Goal: Communication & Community: Answer question/provide support

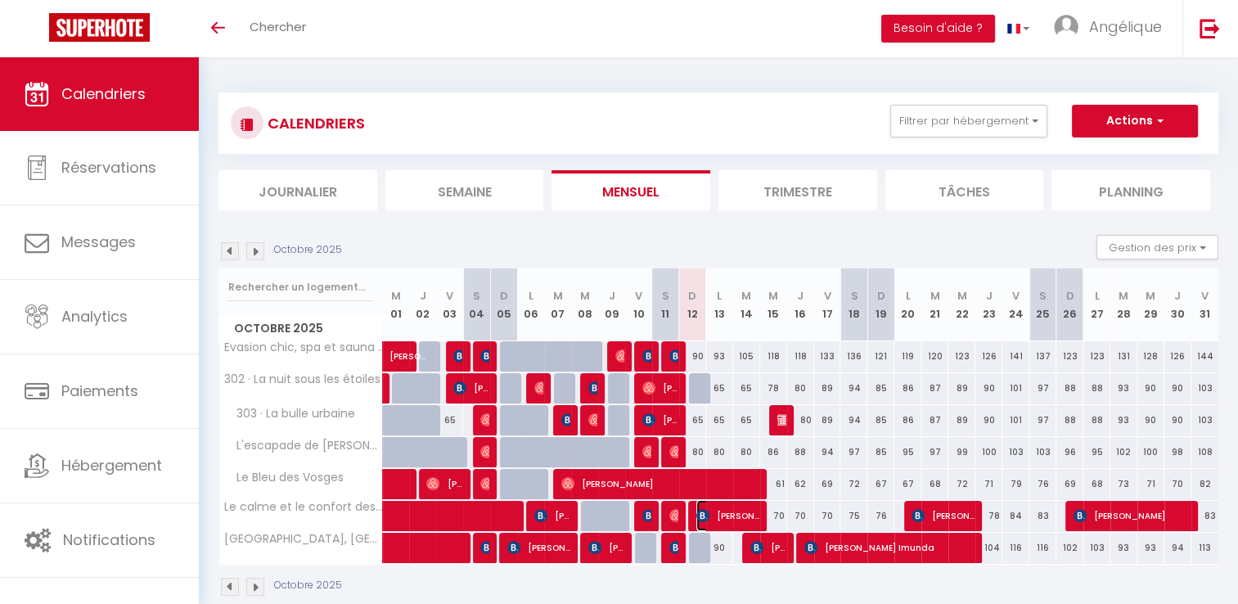
click at [733, 516] on span "[PERSON_NAME]" at bounding box center [727, 515] width 63 height 31
select select "OK"
select select "1"
select select "0"
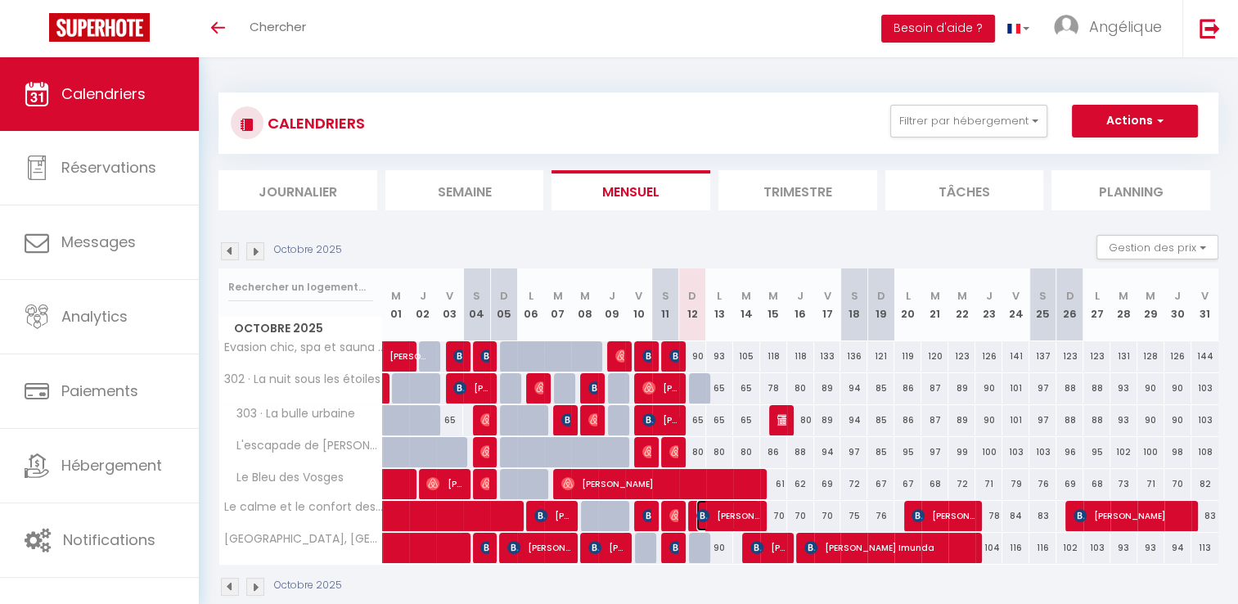
select select "1"
select select
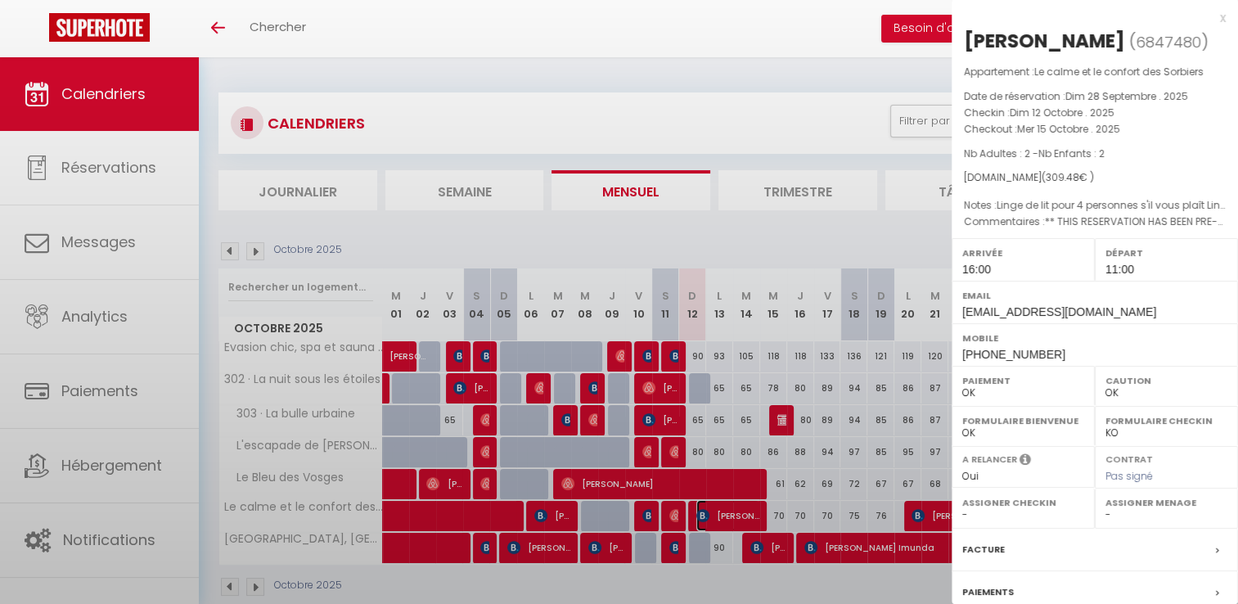
select select "51718"
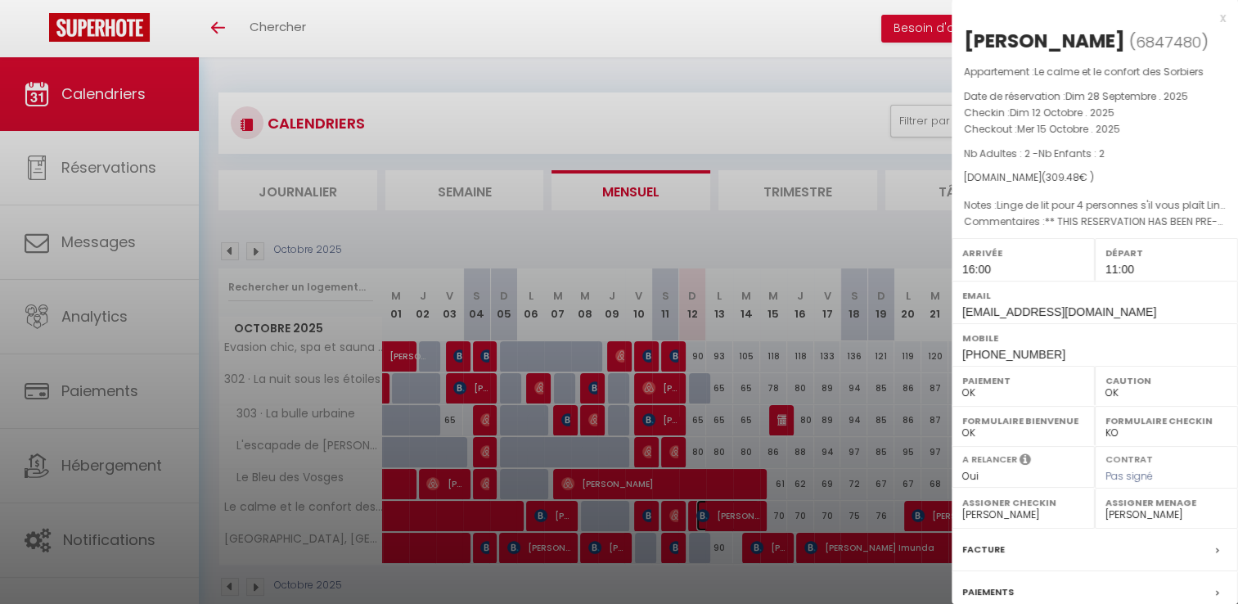
scroll to position [155, 0]
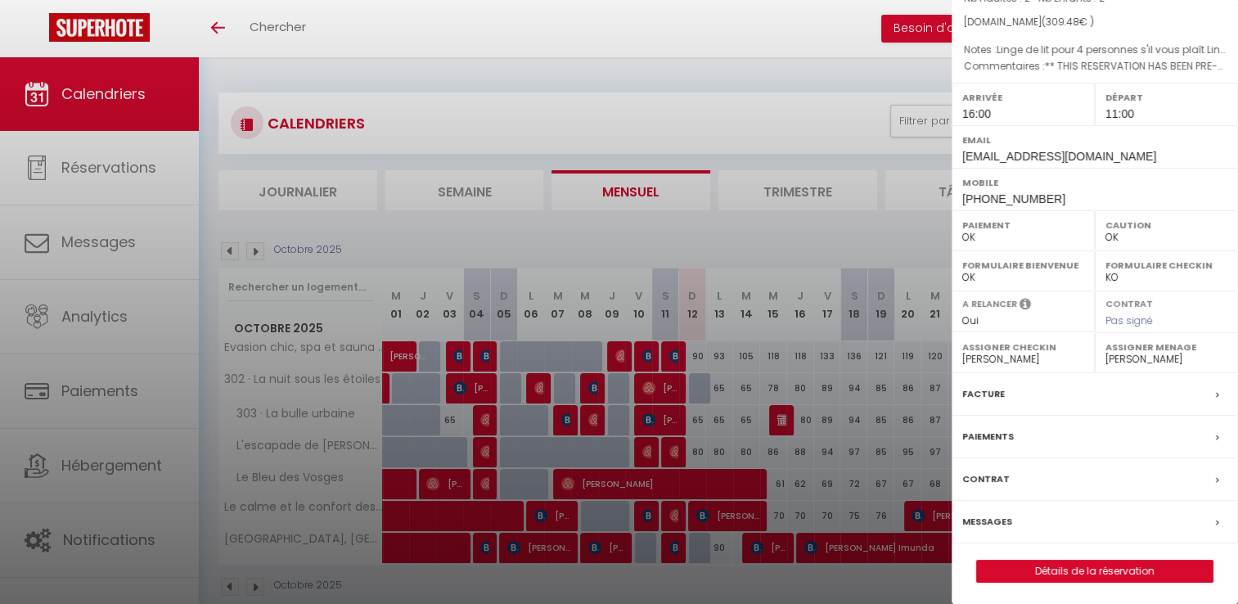
click at [1046, 522] on div "Messages" at bounding box center [1094, 522] width 286 height 43
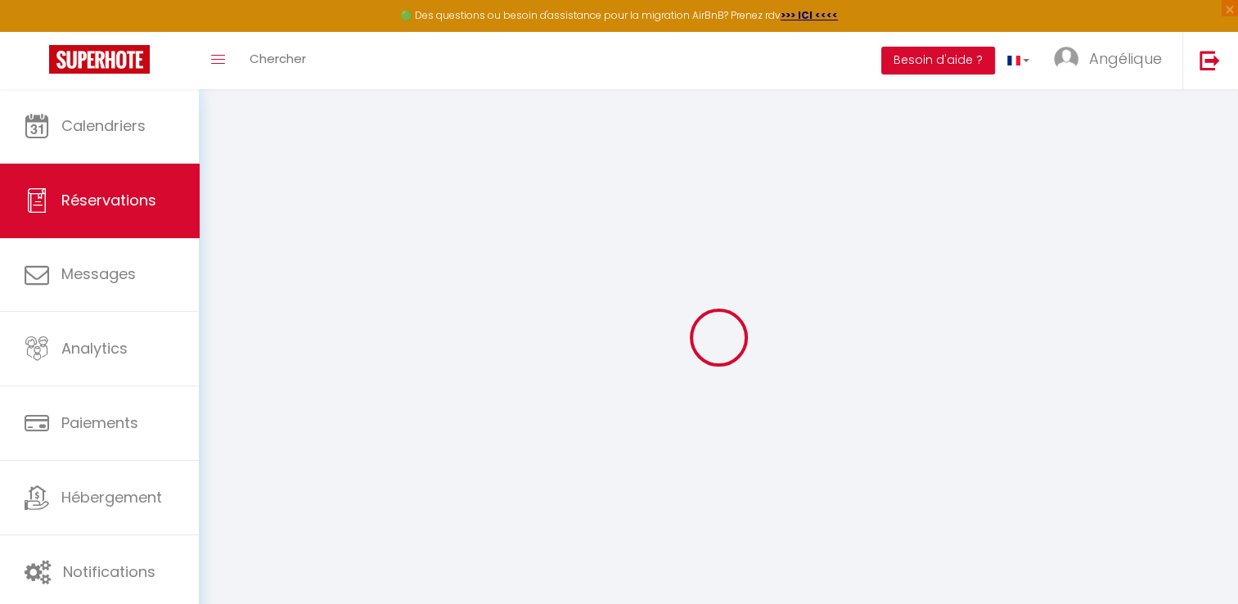
select select
checkbox input "false"
type \?0 "Linge de lit pour 4 personnes s'il vous plaît Linge de lit pour 4 personnes s'i…"
type textarea "** THIS RESERVATION HAS BEEN PRE-PAID ** BOOKING NOTE : Payment charge is EUR 4…"
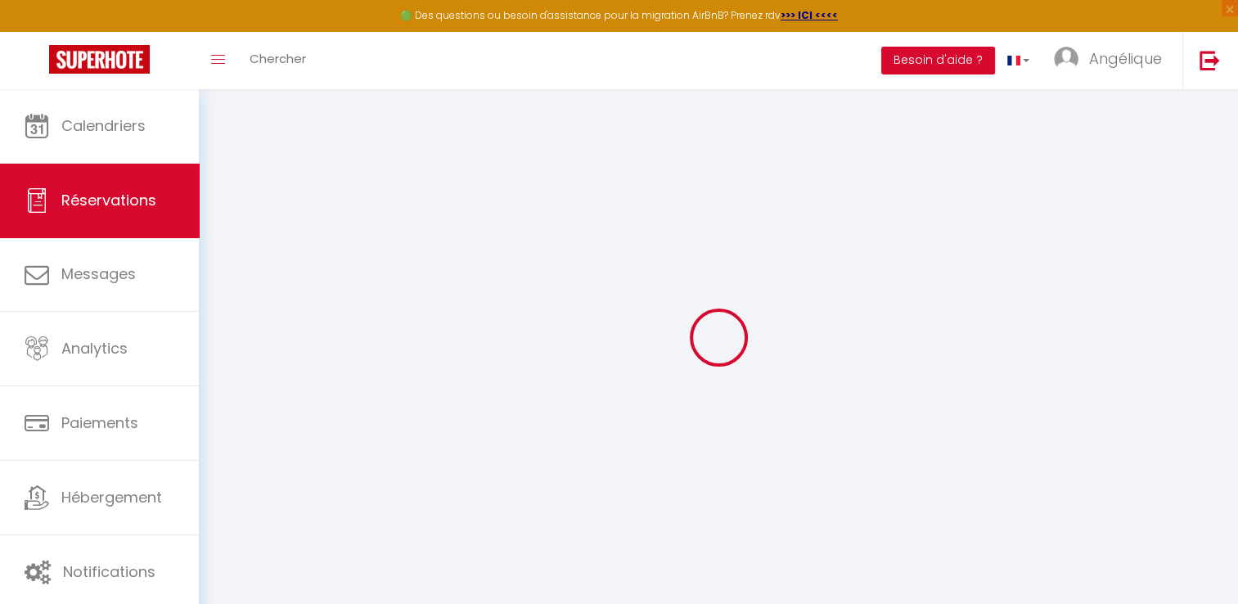
select select
checkbox input "false"
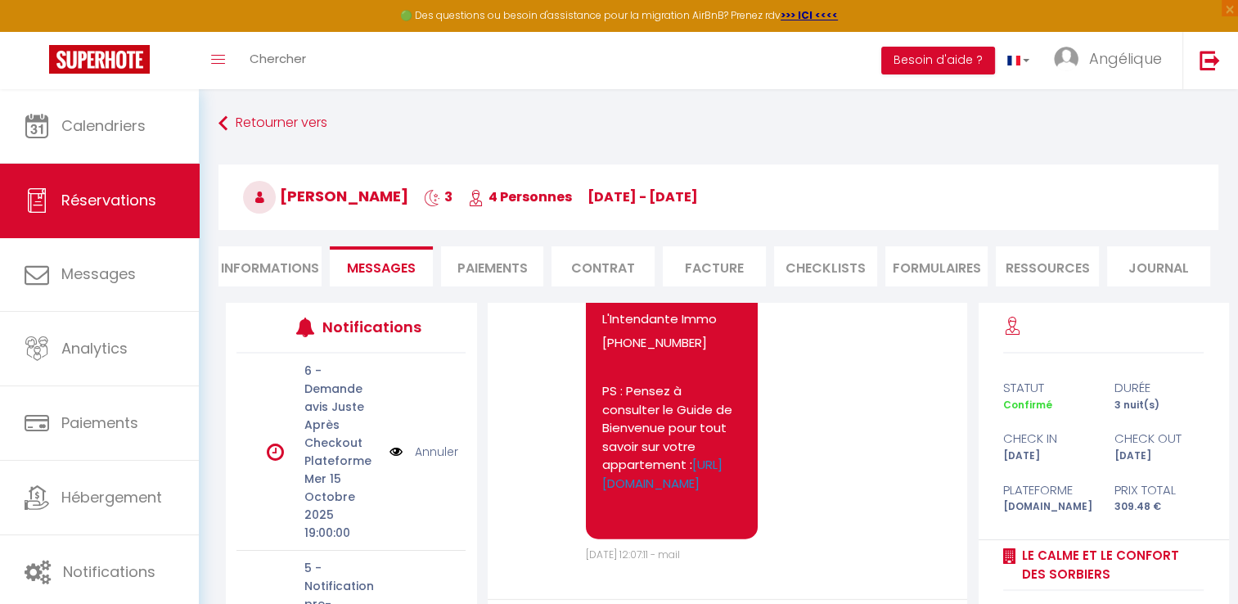
click at [1046, 522] on div "statut durée Confirmé 3 nuit(s) check in check out [DATE] [DATE] Plateforme Pri…" at bounding box center [1103, 446] width 251 height 186
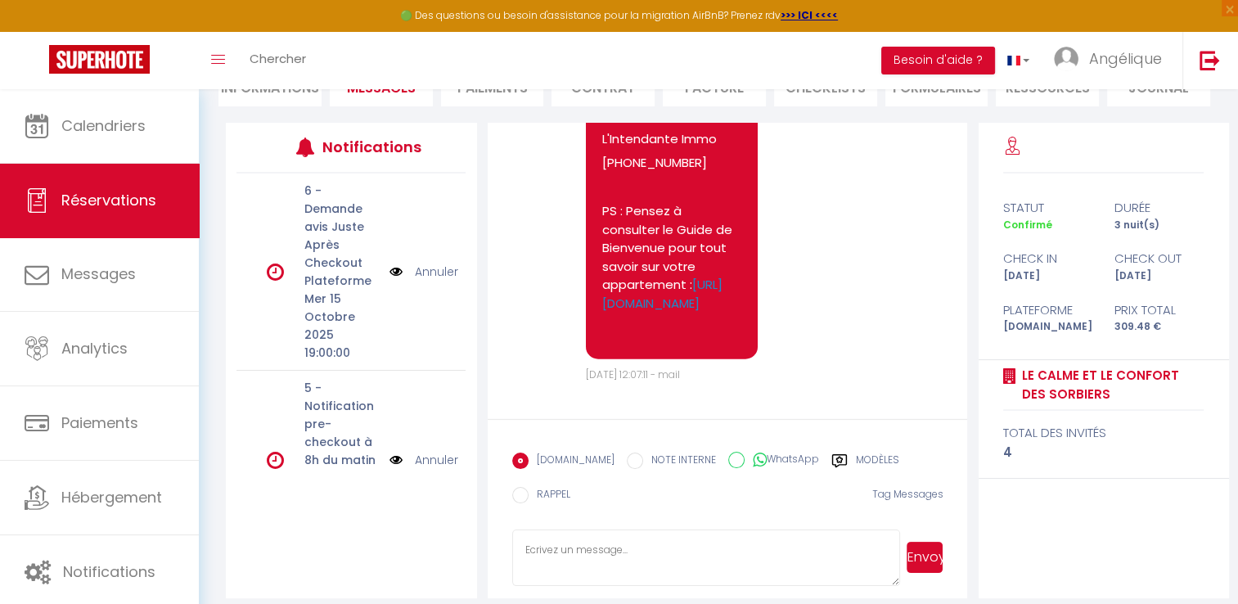
scroll to position [182, 0]
click at [593, 547] on textarea at bounding box center [706, 556] width 388 height 57
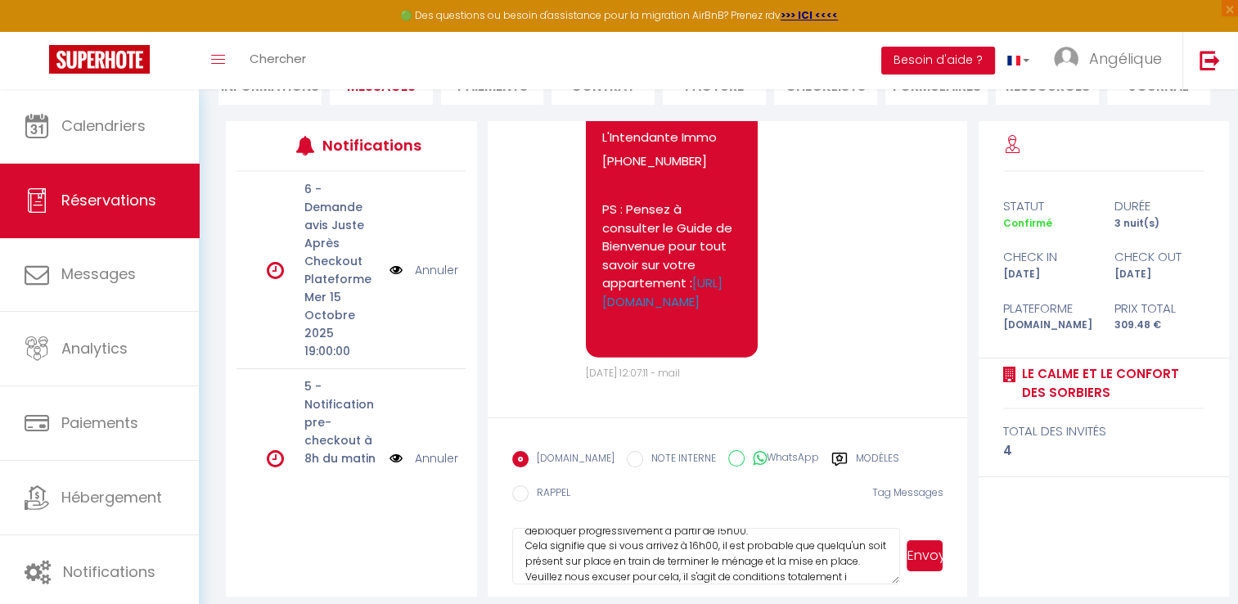
scroll to position [141, 0]
click at [556, 560] on textarea "Bonjour, Nous tenions à vous informer en avance, que compte tenu du Marathon de…" at bounding box center [706, 556] width 388 height 57
click at [758, 538] on textarea "Bonjour, Nous tenions à vous informer en avance, que compte tenu du Marathon de…" at bounding box center [706, 556] width 388 height 57
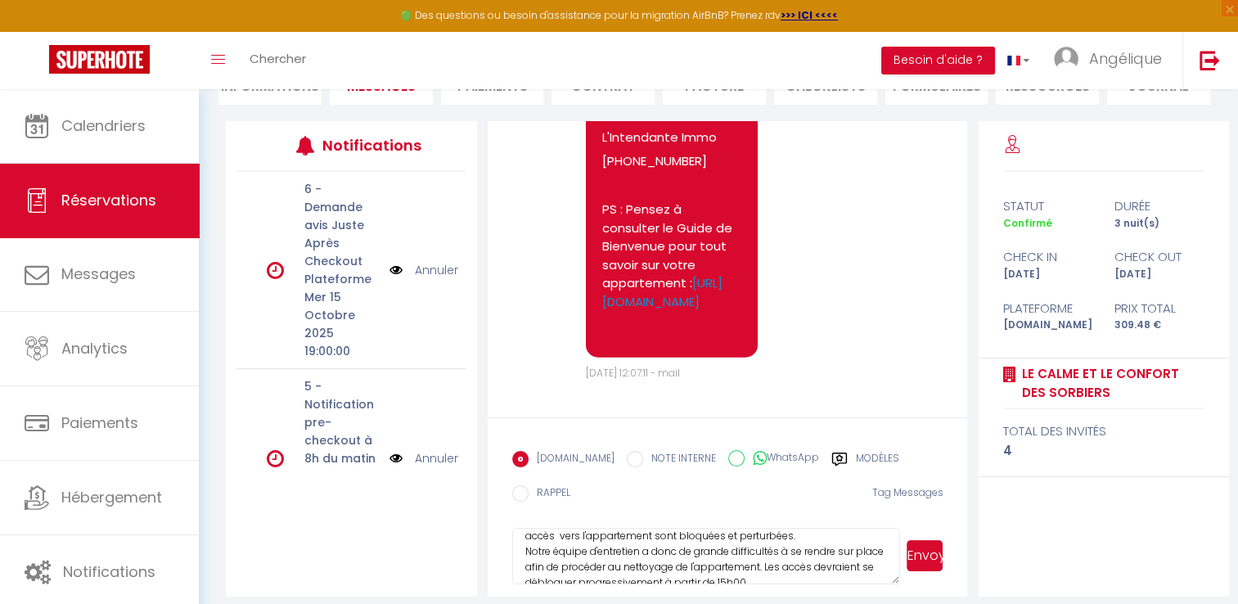
click at [645, 533] on textarea "Bonjour, Nous tenions à vous informer en avance, que compte tenu du Marathon de…" at bounding box center [706, 556] width 388 height 57
click at [542, 555] on textarea "Bonjour, Nous tenions à vous informer en avance, que compte tenu du Marathon de…" at bounding box center [706, 556] width 388 height 57
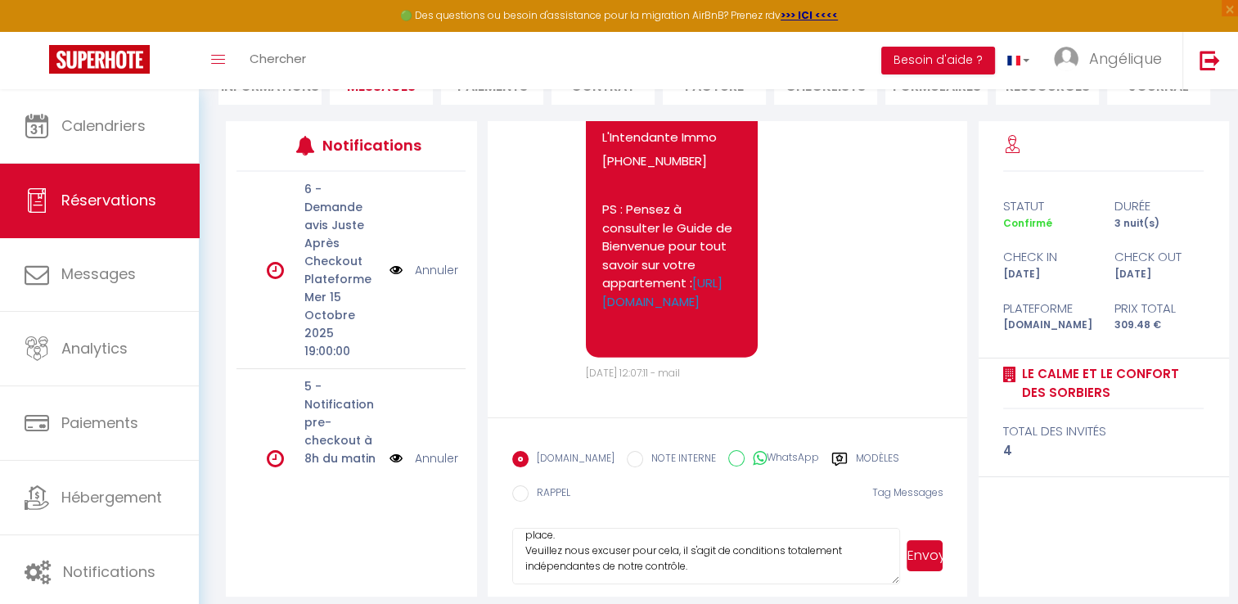
scroll to position [169, 0]
click at [720, 568] on textarea "Bonjour, Nous tenions à vous informer en avance, que compte tenu du Marathon de…" at bounding box center [706, 556] width 388 height 57
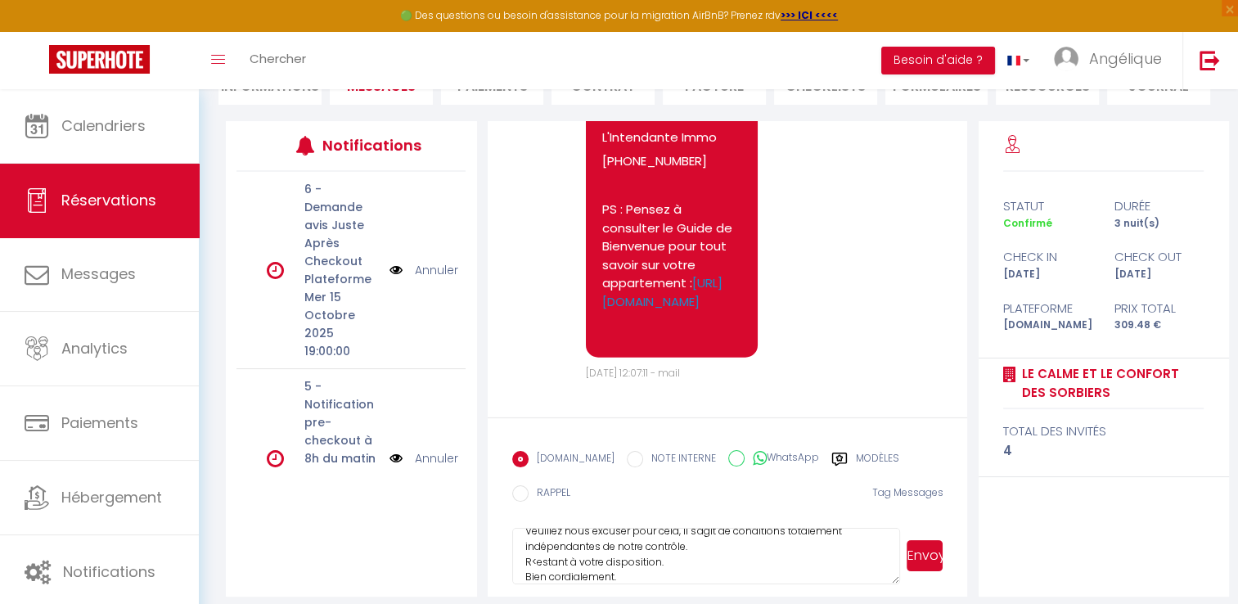
click at [533, 560] on textarea "Bonjour, Nous tenions à vous informer en avance, que compte tenu du Marathon de…" at bounding box center [706, 556] width 388 height 57
click at [651, 568] on textarea "Bonjour, Nous tenions à vous informer en avance, que compte tenu du Marathon de…" at bounding box center [706, 556] width 388 height 57
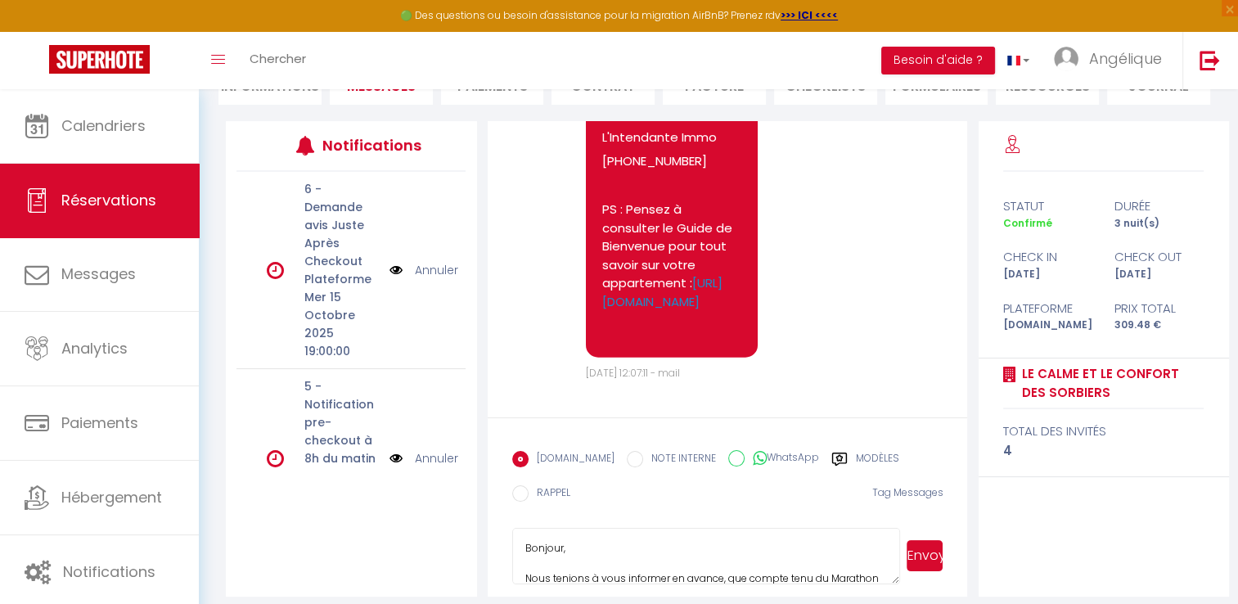
drag, startPoint x: 658, startPoint y: 573, endPoint x: 321, endPoint y: 309, distance: 428.2
click at [321, 309] on div "Notifications 6 - Demande avis Juste Après Checkout Plateforme [DATE] 19:00:00 …" at bounding box center [727, 358] width 1003 height 475
type textarea "Bonjour, Nous tenions à vous informer en avance, que compte tenu du Marathon de…"
click at [923, 560] on button "Envoyer" at bounding box center [924, 555] width 37 height 31
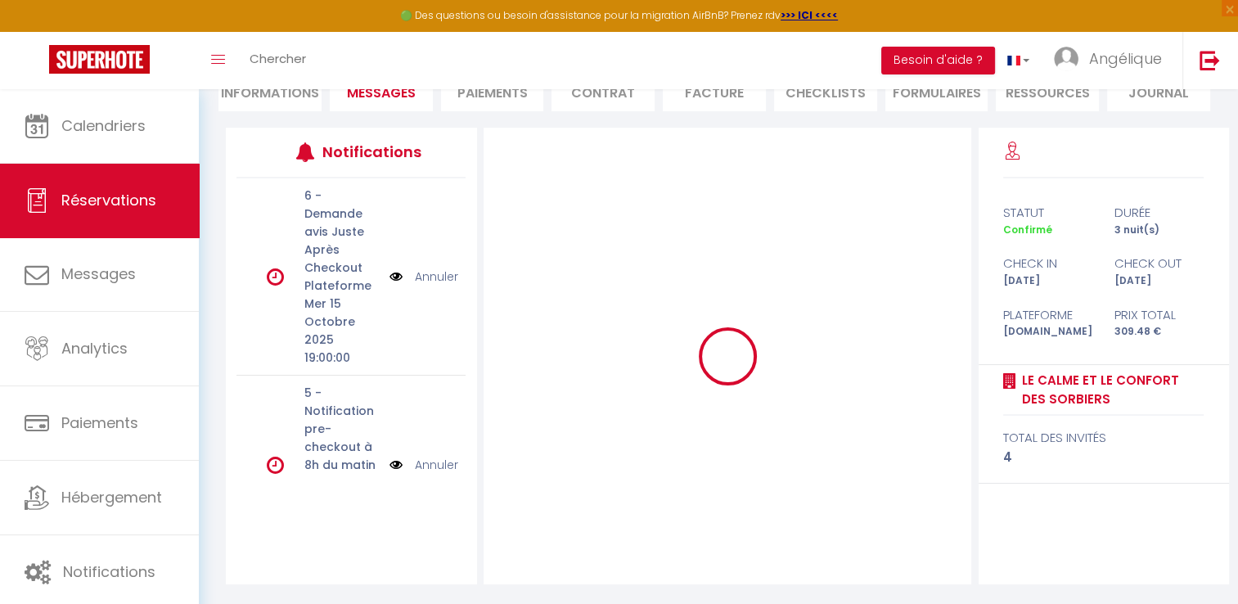
scroll to position [175, 0]
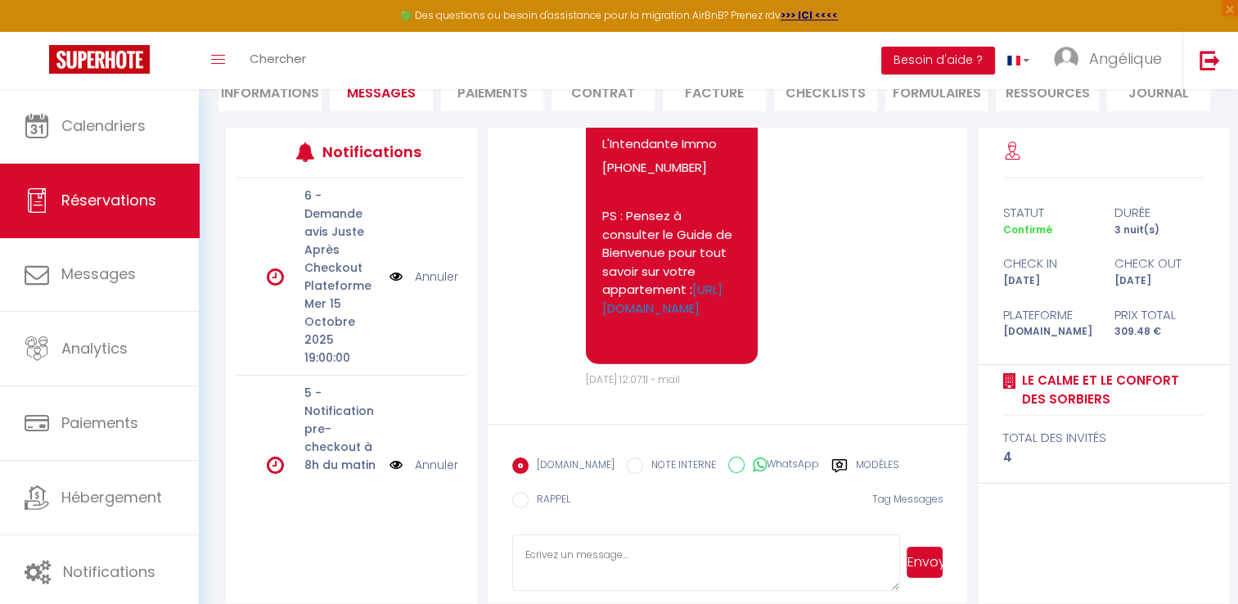
click at [618, 563] on textarea at bounding box center [706, 562] width 388 height 57
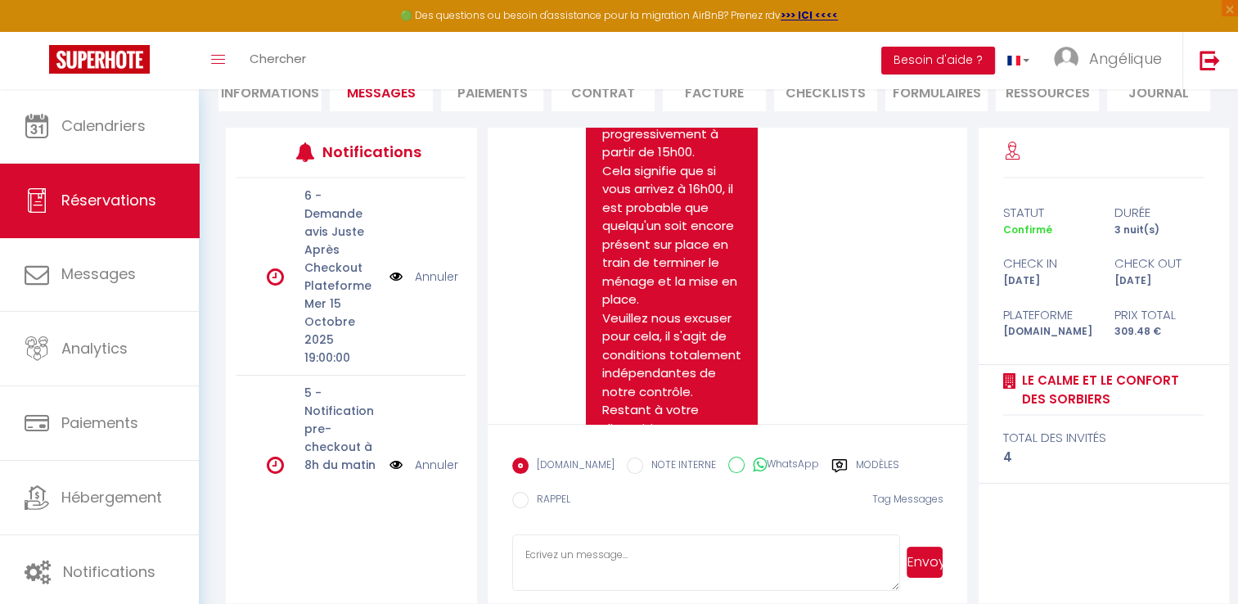
paste textarea "Bonjour, Nous tenions à vous informer en avance, que compte tenu du Marathon de…"
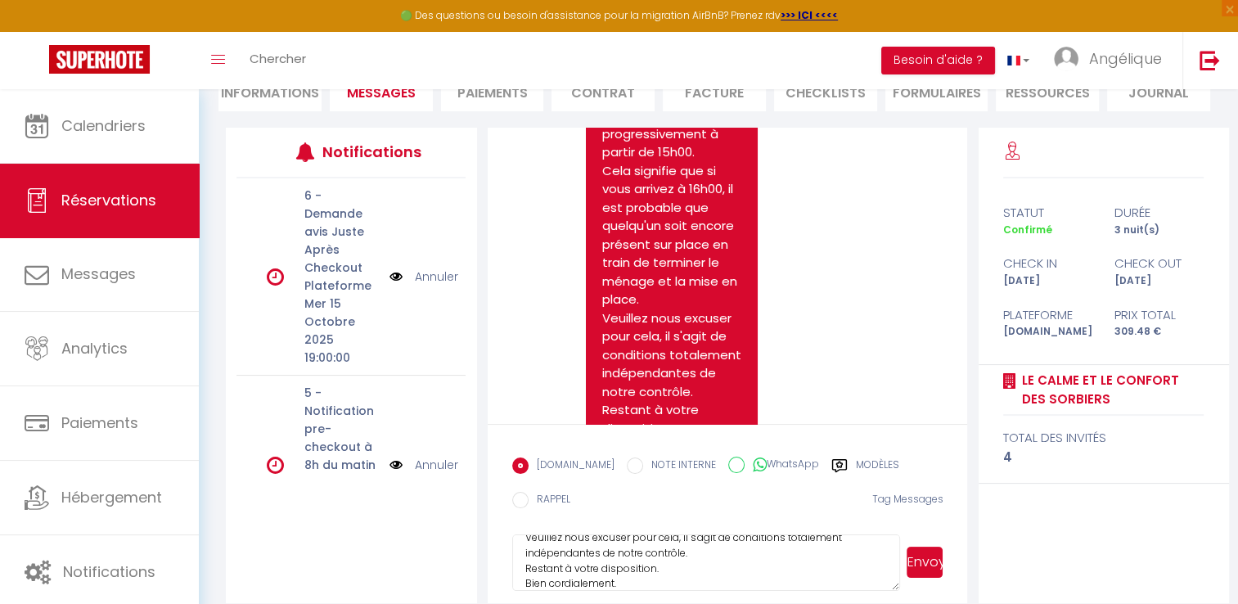
type textarea "Bonjour, Nous tenions à vous informer en avance, que compte tenu du Marathon de…"
click at [728, 463] on input "WhatsApp" at bounding box center [736, 464] width 16 height 16
radio input "true"
radio input "false"
click at [918, 559] on button "Envoyer" at bounding box center [924, 561] width 37 height 31
